Goal: Task Accomplishment & Management: Use online tool/utility

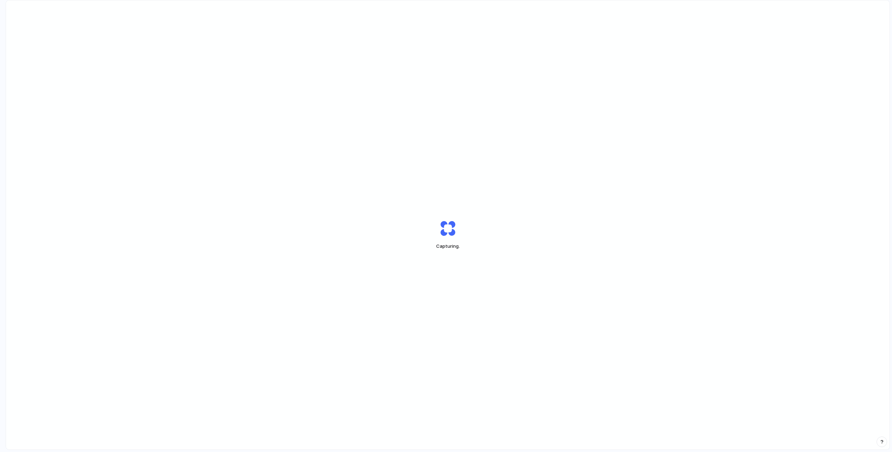
click at [562, 398] on div "Capturing ." at bounding box center [447, 234] width 883 height 469
